Goal: Check status: Check status

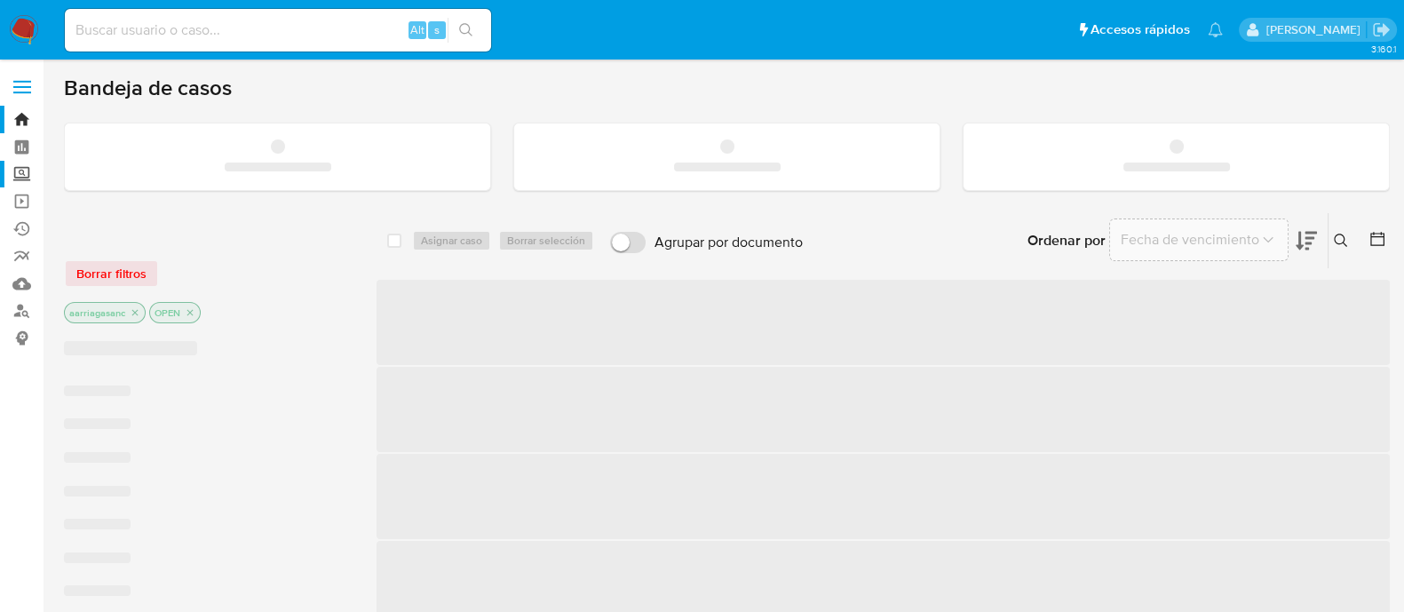
click at [31, 174] on label "Screening" at bounding box center [105, 175] width 211 height 28
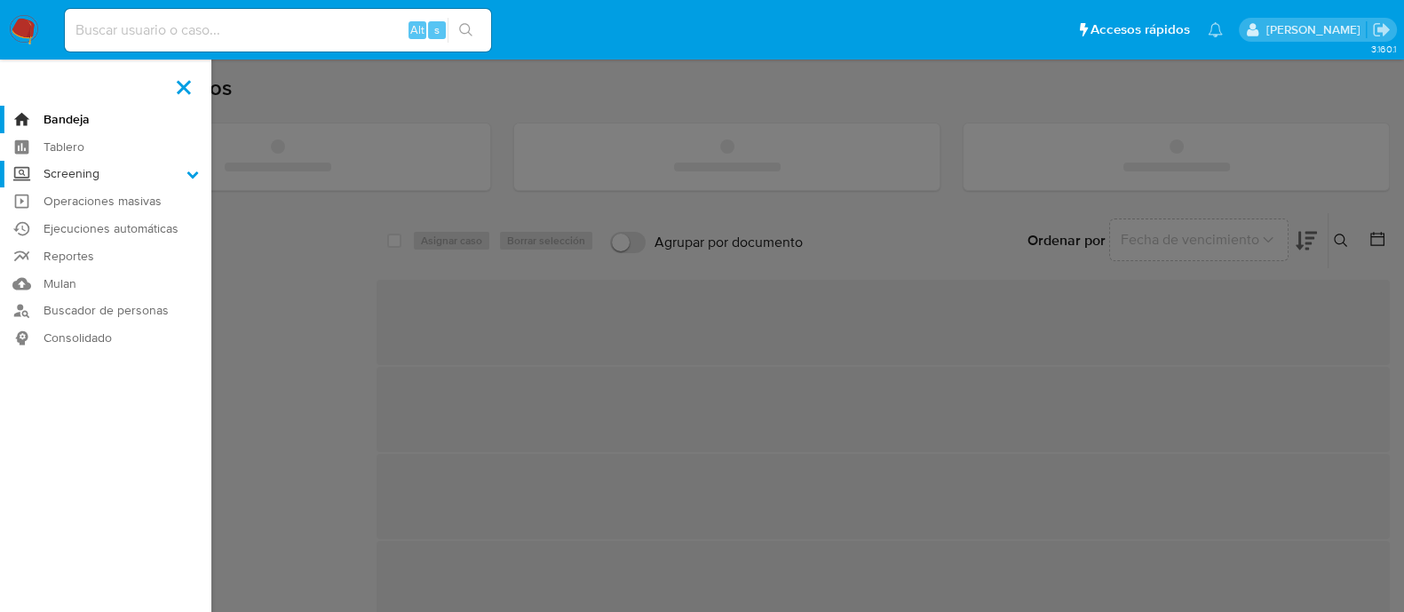
click at [0, 0] on input "Screening" at bounding box center [0, 0] width 0 height 0
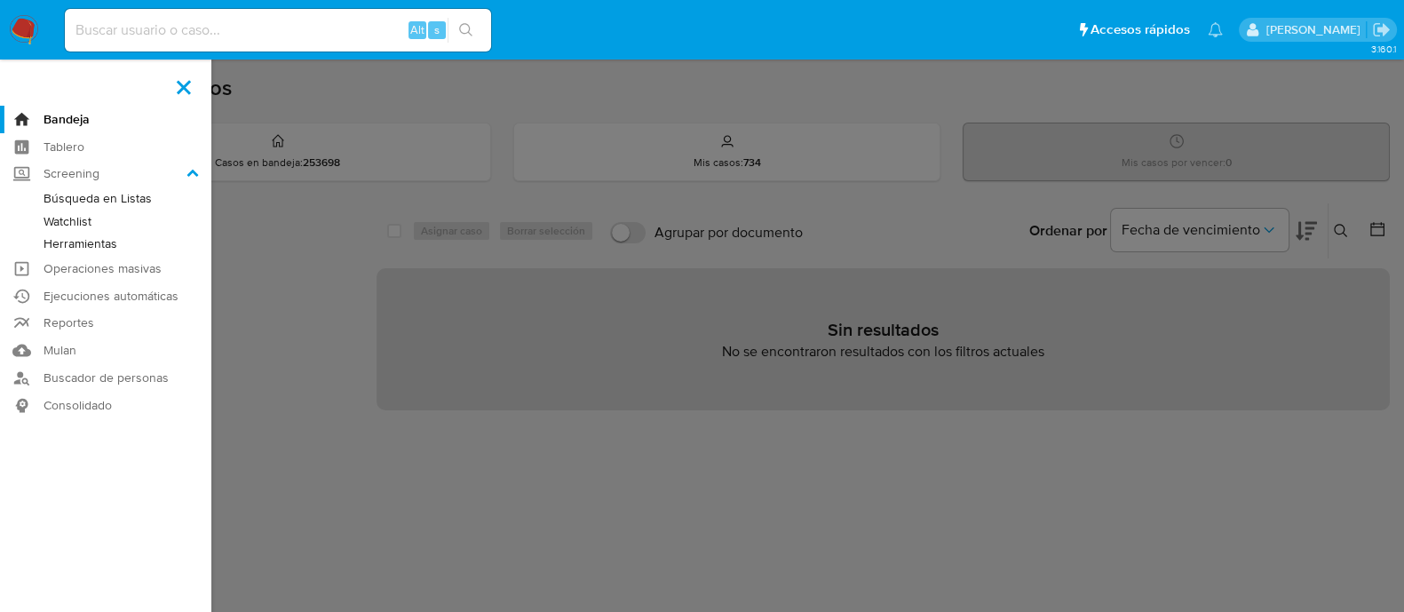
click at [84, 237] on link "Herramientas" at bounding box center [105, 244] width 211 height 22
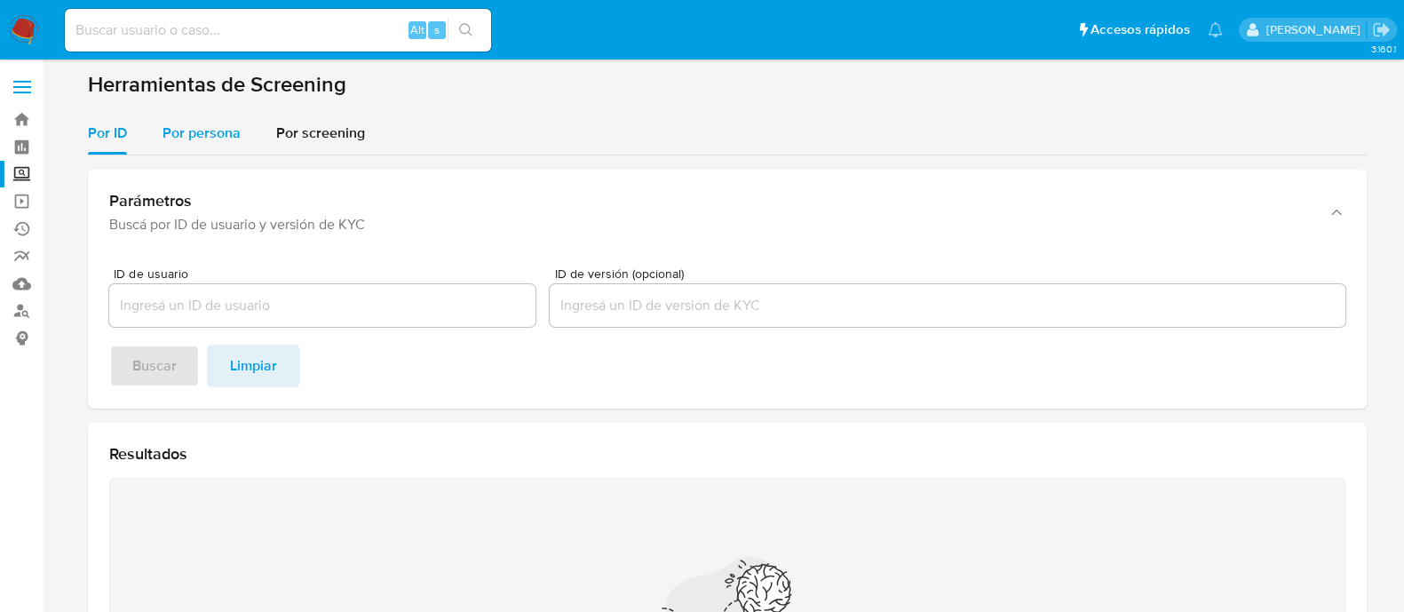
click at [237, 138] on span "Por persona" at bounding box center [202, 133] width 78 height 20
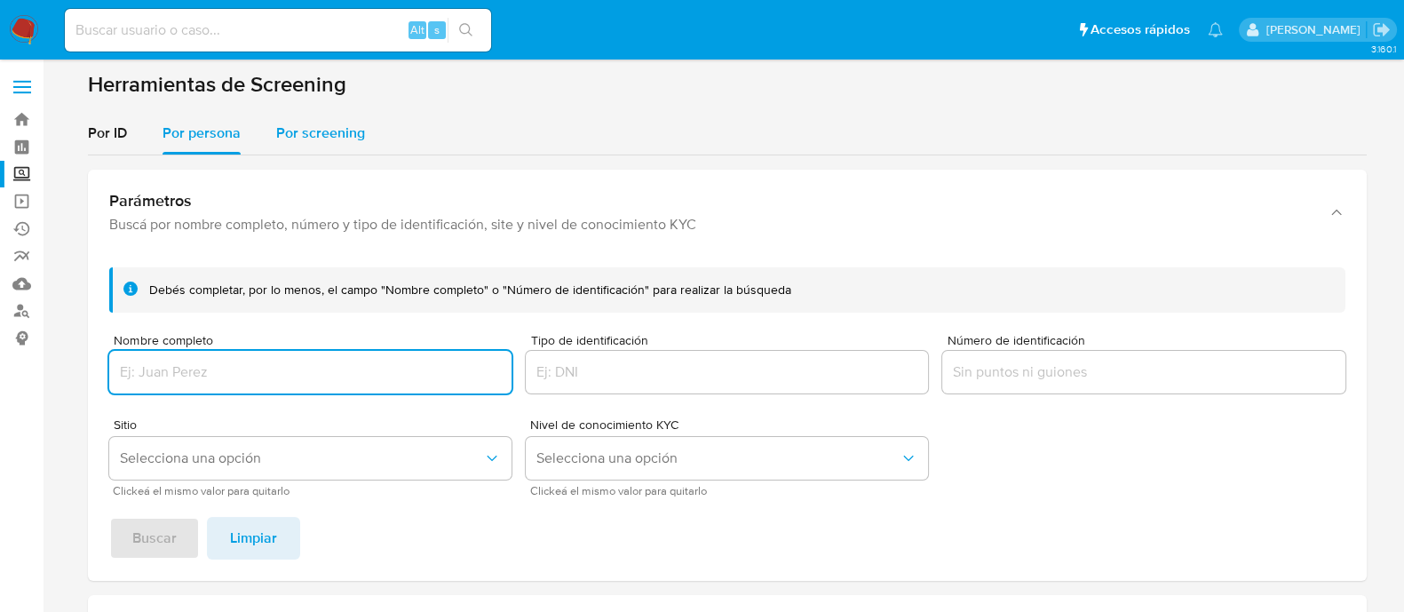
click at [364, 137] on button "Por screening" at bounding box center [320, 133] width 124 height 43
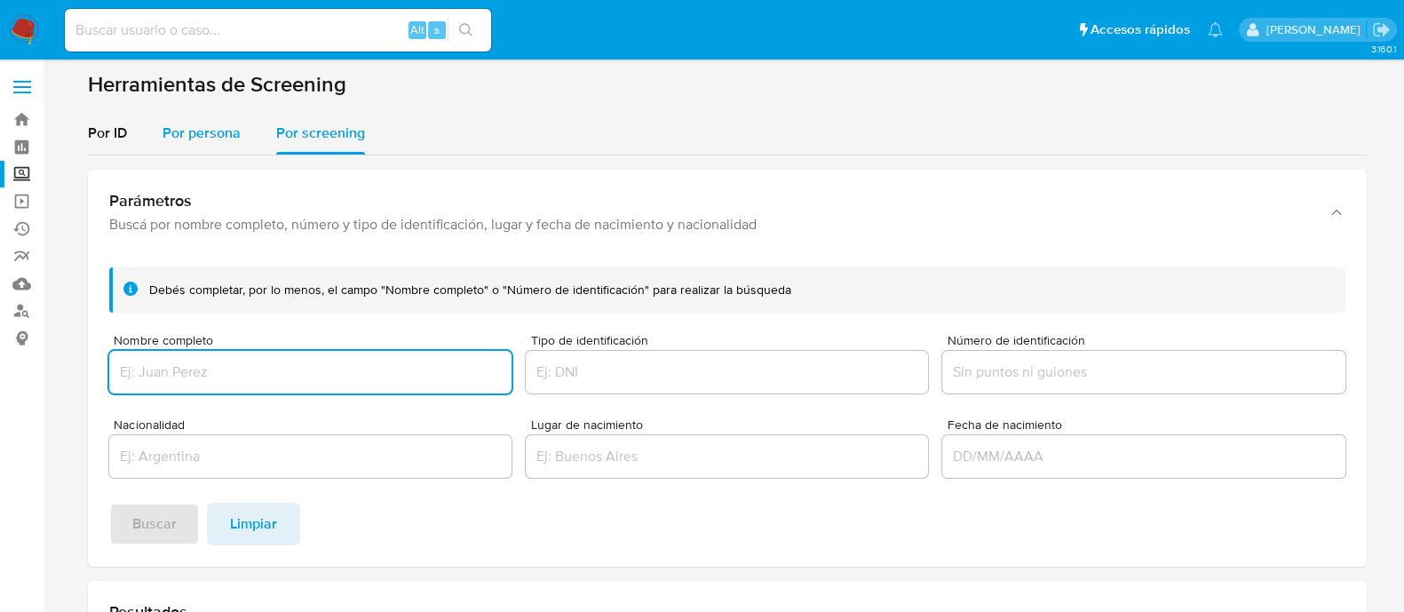
click at [227, 134] on span "Por persona" at bounding box center [202, 133] width 78 height 20
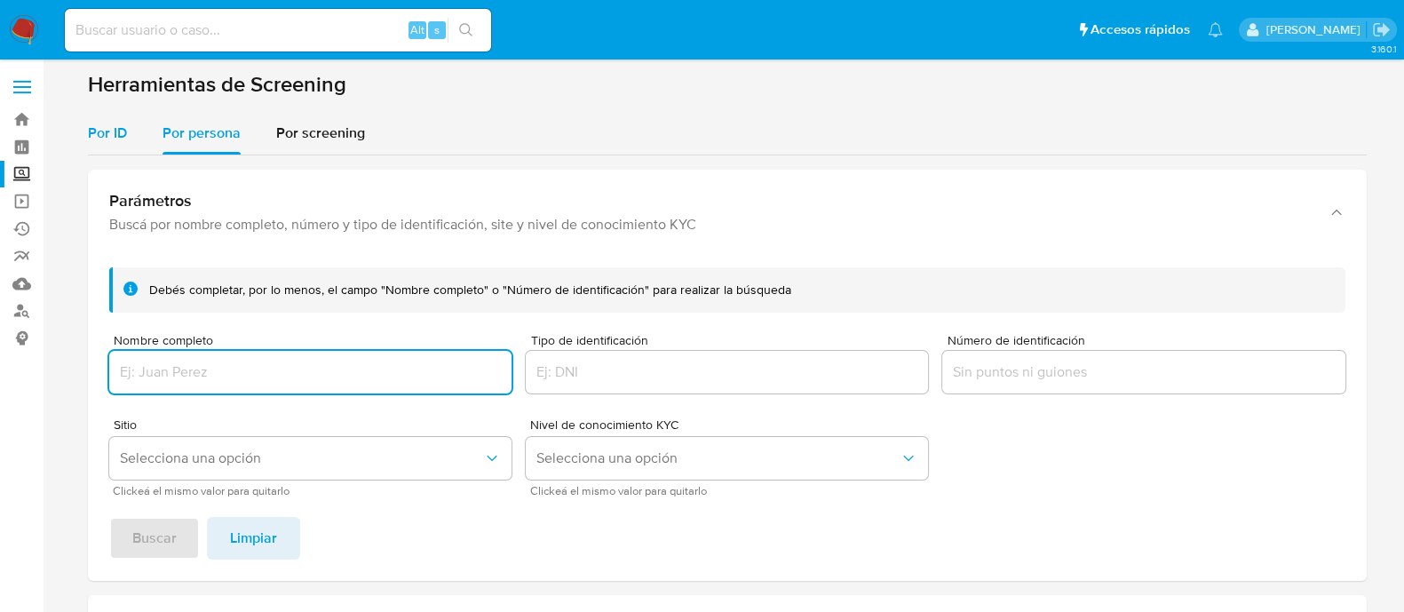
click at [91, 149] on div "Por ID" at bounding box center [107, 133] width 39 height 43
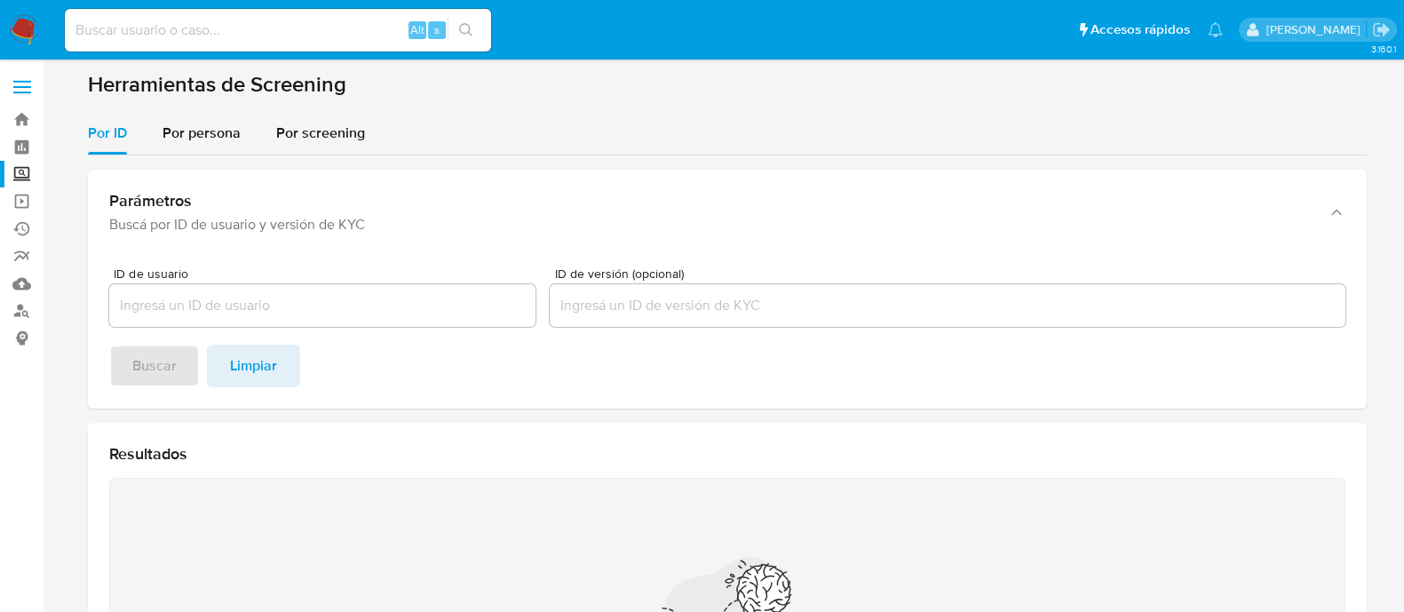
drag, startPoint x: 91, startPoint y: 149, endPoint x: 705, endPoint y: 99, distance: 615.8
click at [705, 99] on section "Herramientas de Screening Por ID Por persona Por screening Parámetros Buscá por…" at bounding box center [727, 447] width 1279 height 753
click at [221, 144] on div "Por persona" at bounding box center [202, 133] width 78 height 43
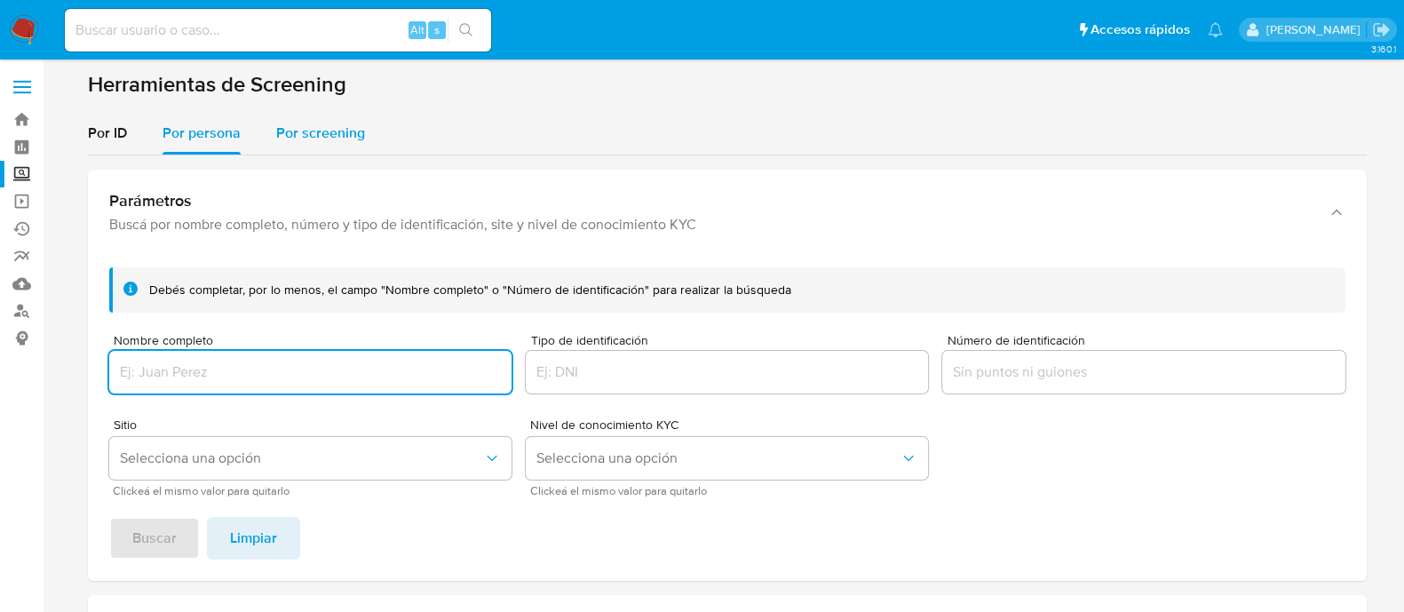
click at [301, 146] on div "Por screening" at bounding box center [320, 133] width 89 height 43
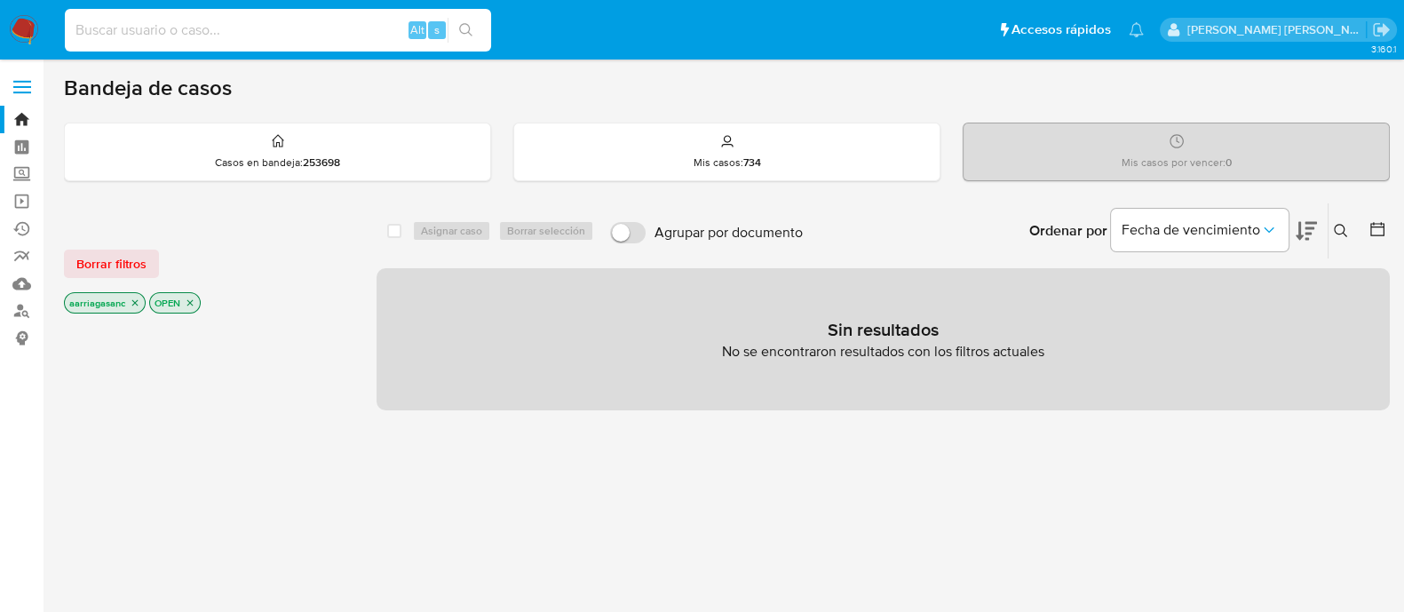
click at [129, 29] on input at bounding box center [278, 30] width 426 height 23
paste input "2517697154"
type input "2517697154"
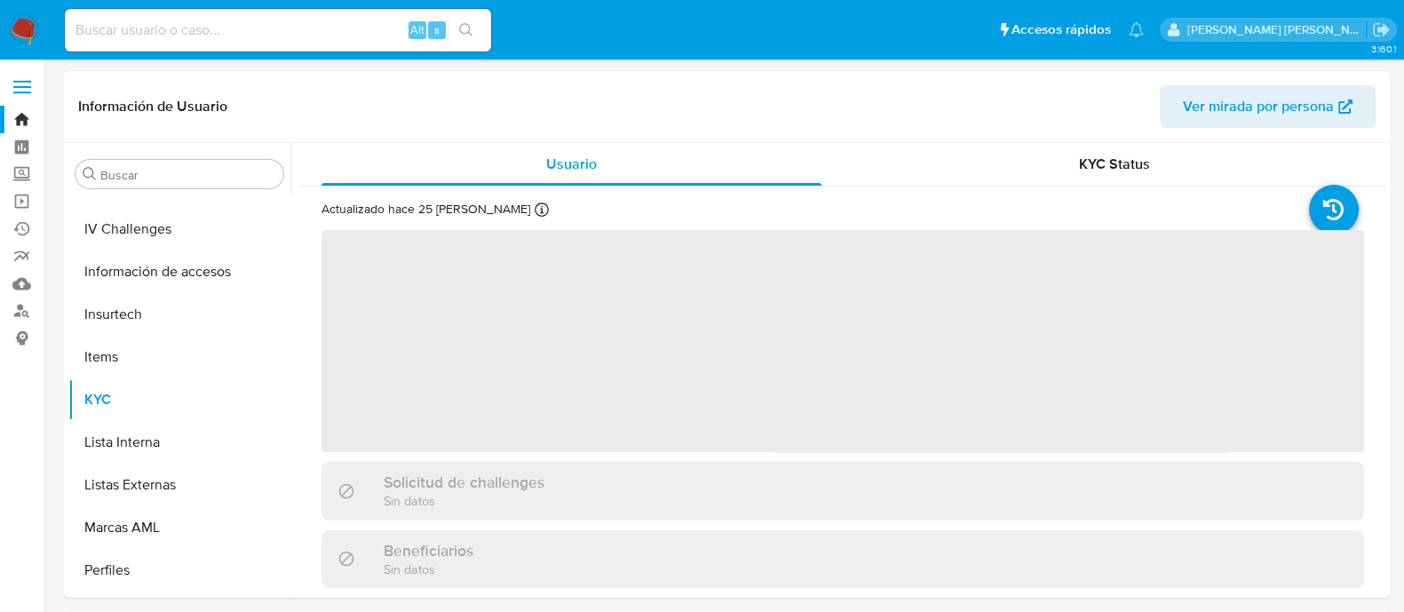
scroll to position [835, 0]
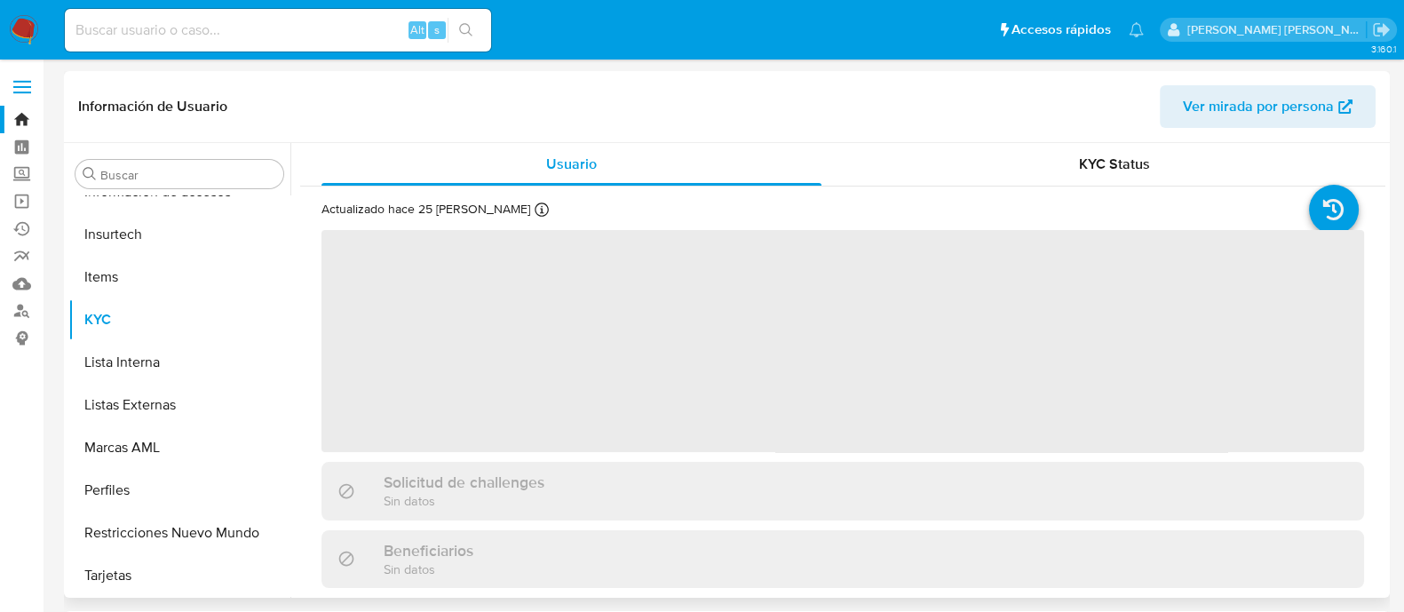
select select "10"
